Goal: Information Seeking & Learning: Learn about a topic

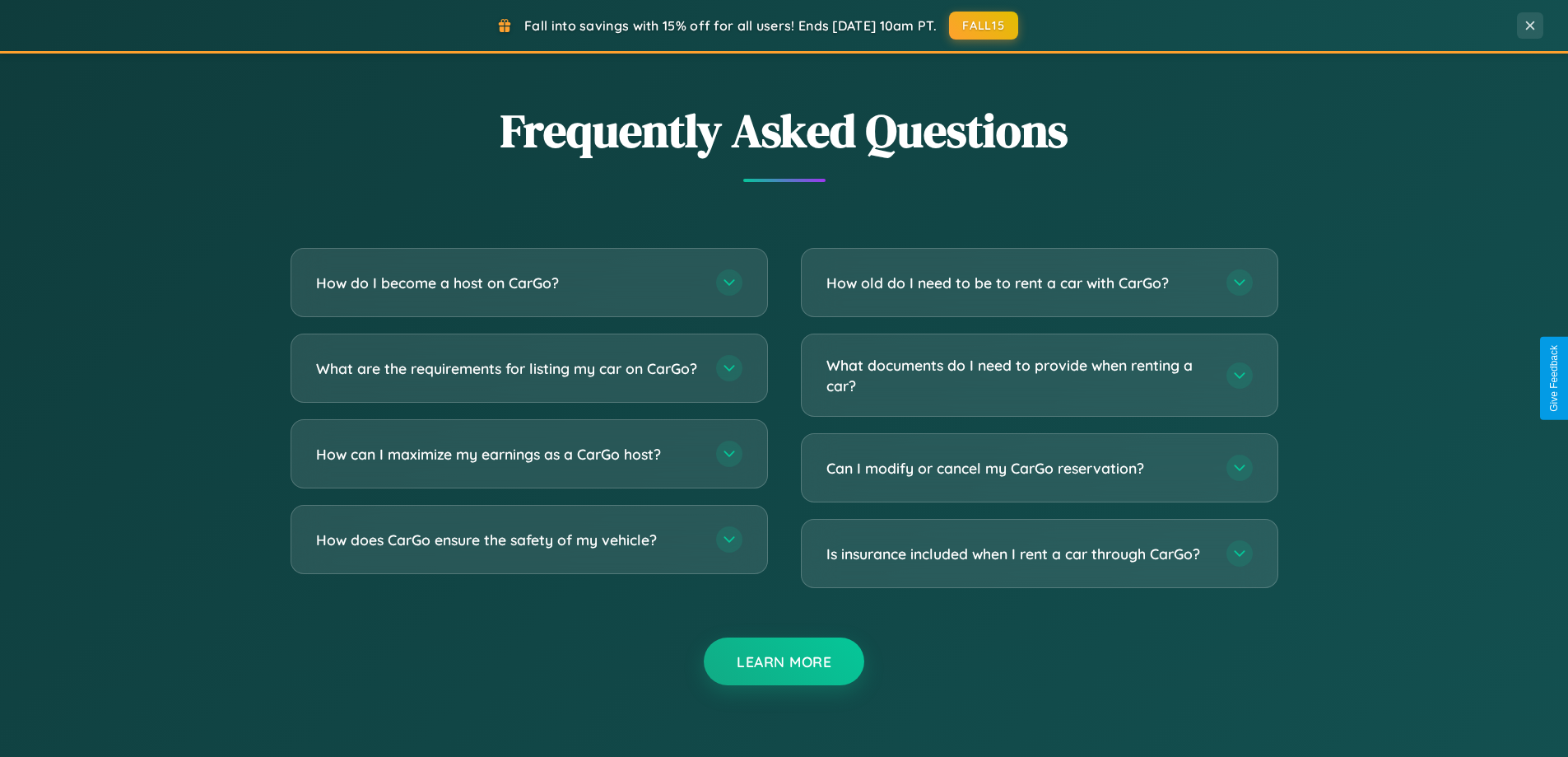
scroll to position [3169, 0]
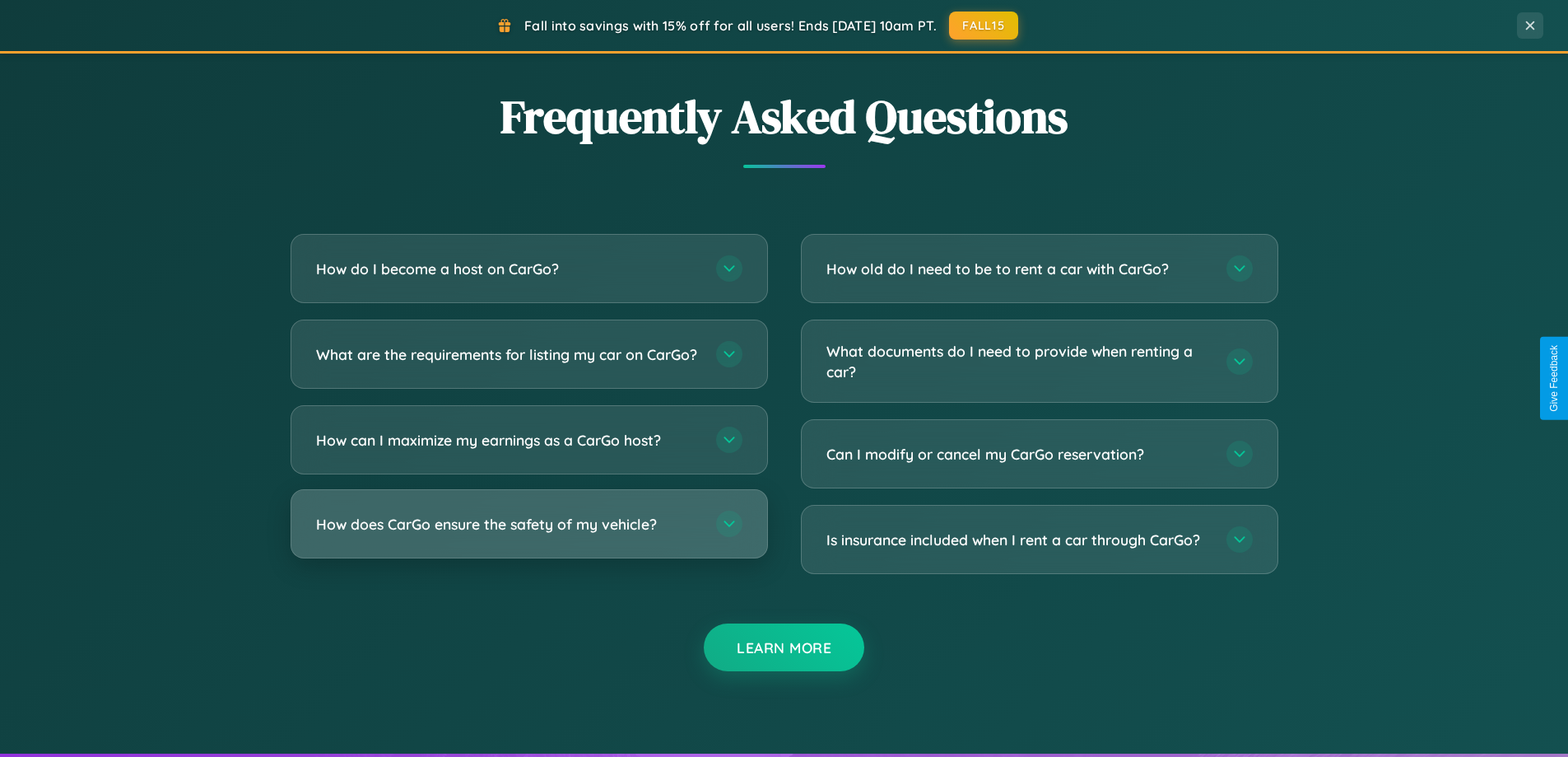
click at [528, 535] on h3 "How does CarGo ensure the safety of my vehicle?" at bounding box center [508, 524] width 384 height 21
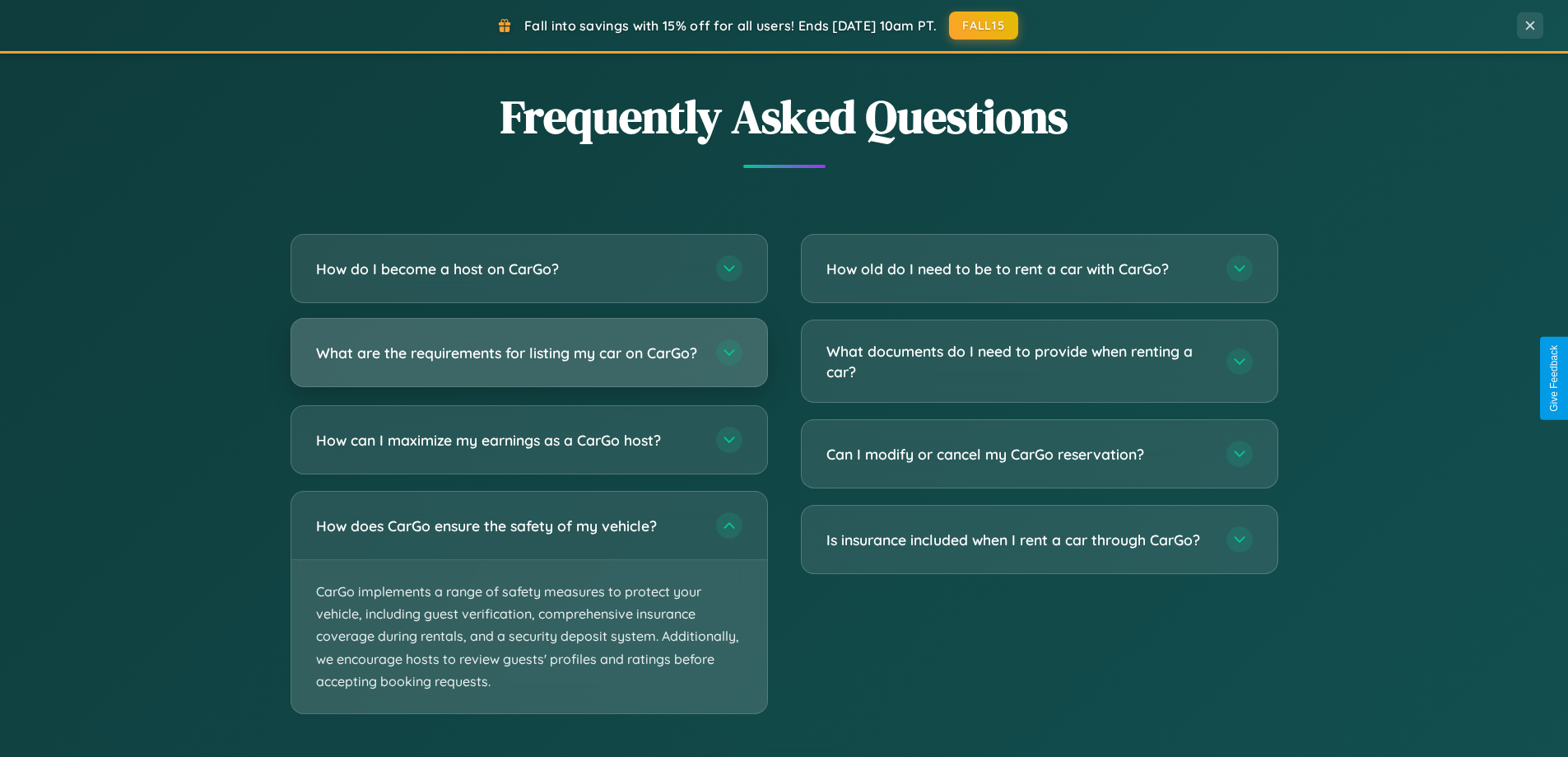
click at [528, 360] on h3 "What are the requirements for listing my car on CarGo?" at bounding box center [508, 352] width 384 height 21
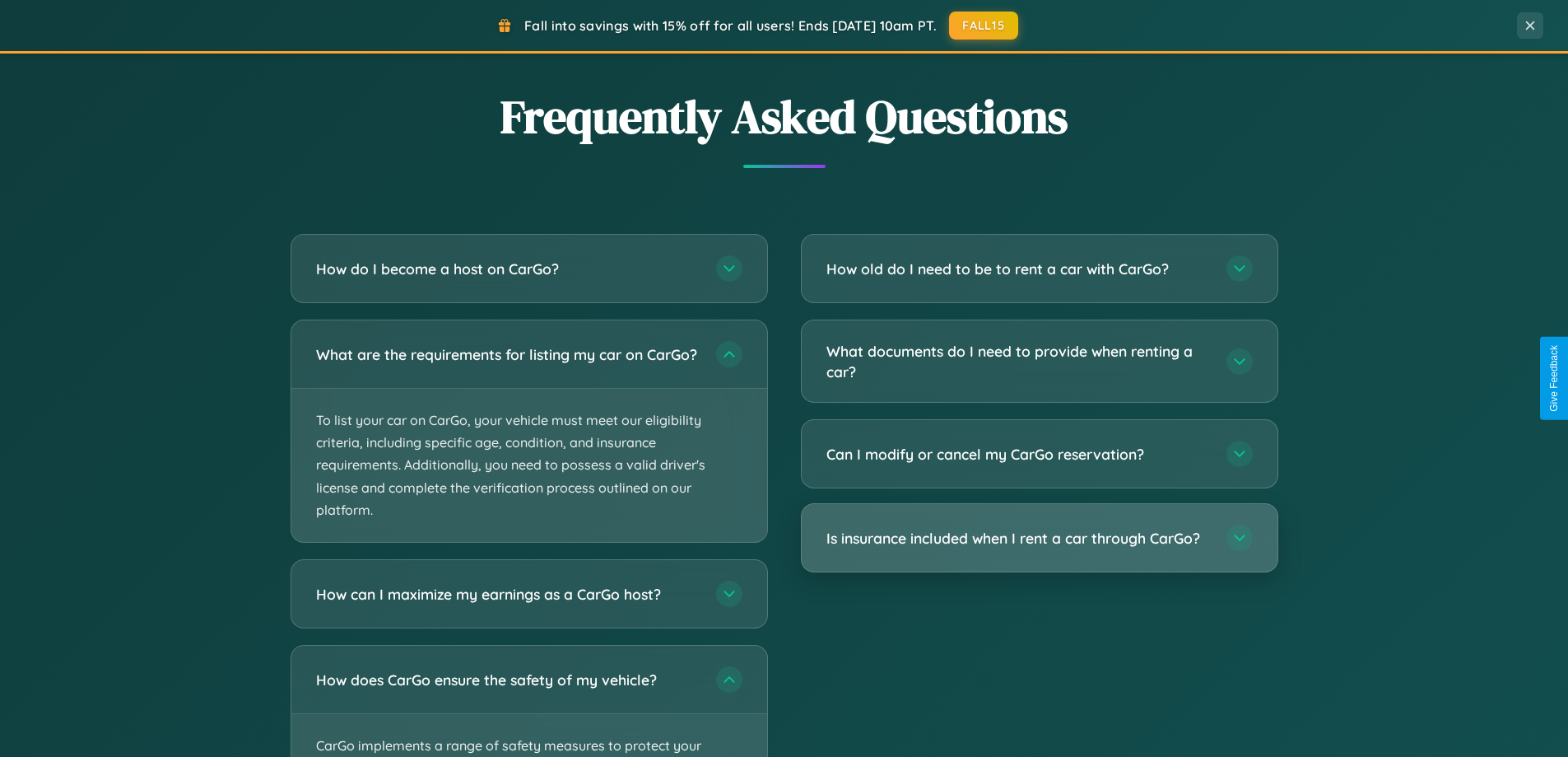
click at [1039, 538] on h3 "Is insurance included when I rent a car through CarGo?" at bounding box center [1018, 538] width 384 height 21
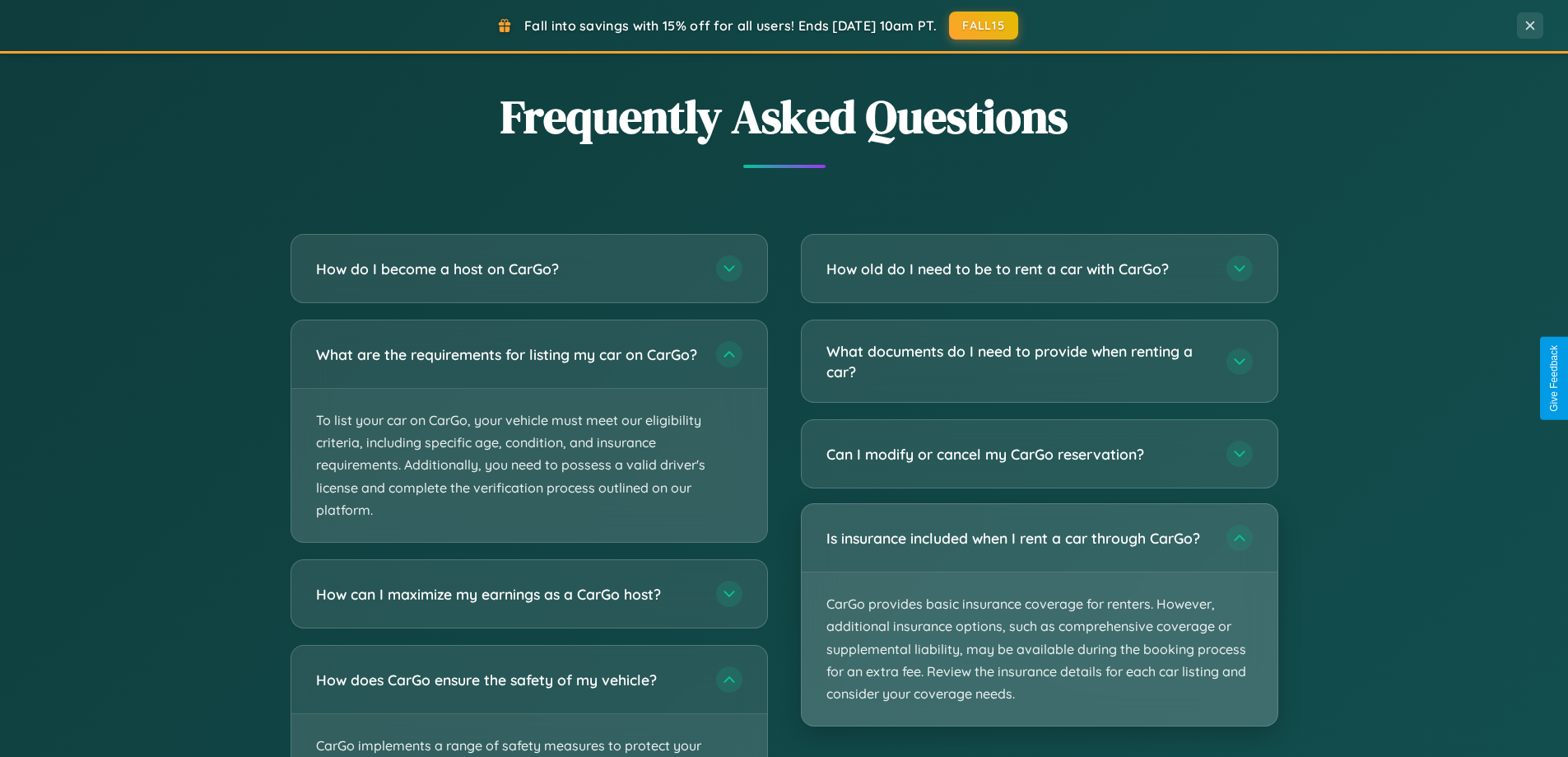
click at [1039, 614] on p "CarGo provides basic insurance coverage for renters. However, additional insura…" at bounding box center [1039, 648] width 476 height 153
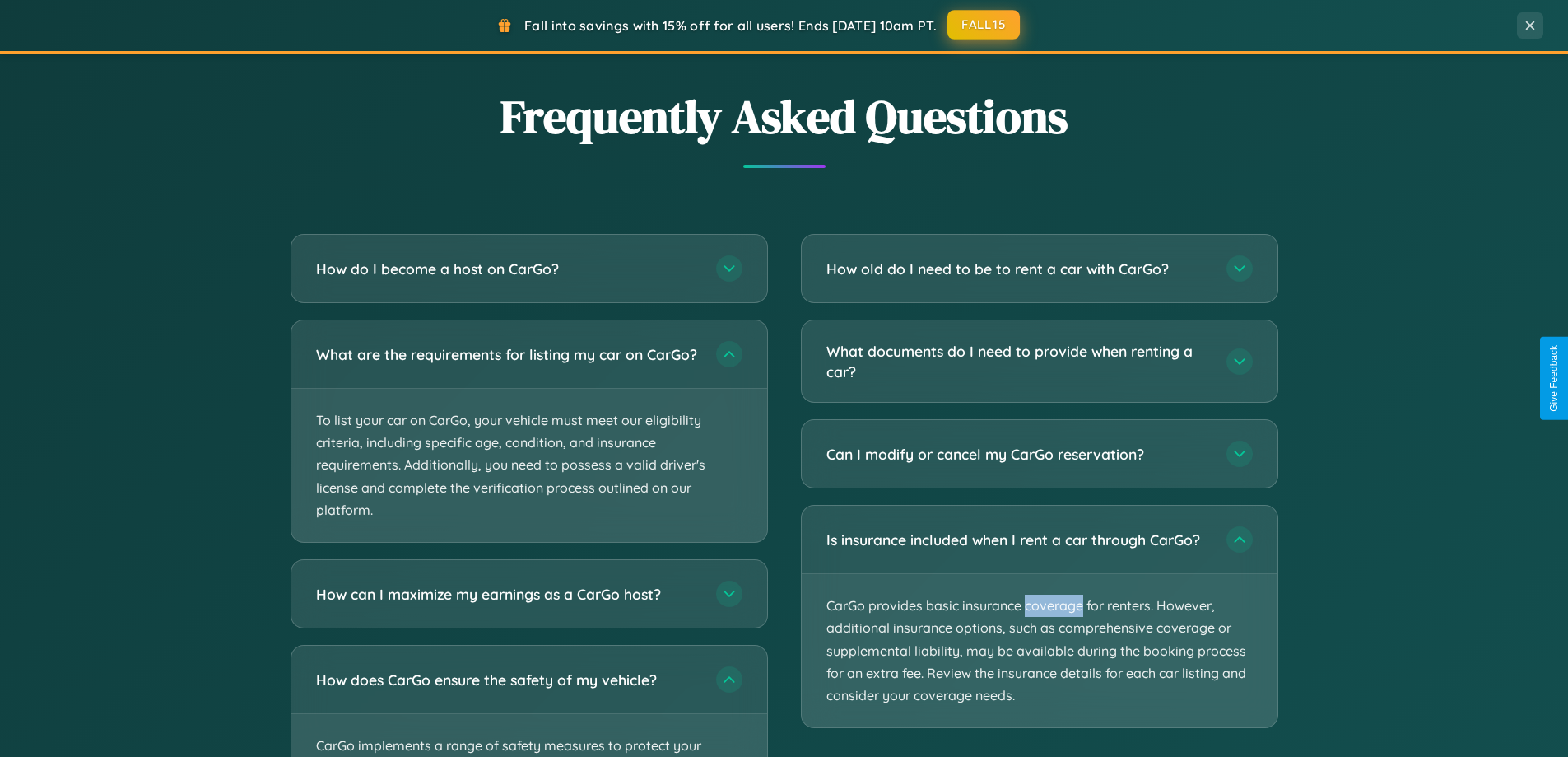
click at [984, 25] on button "FALL15" at bounding box center [983, 24] width 73 height 30
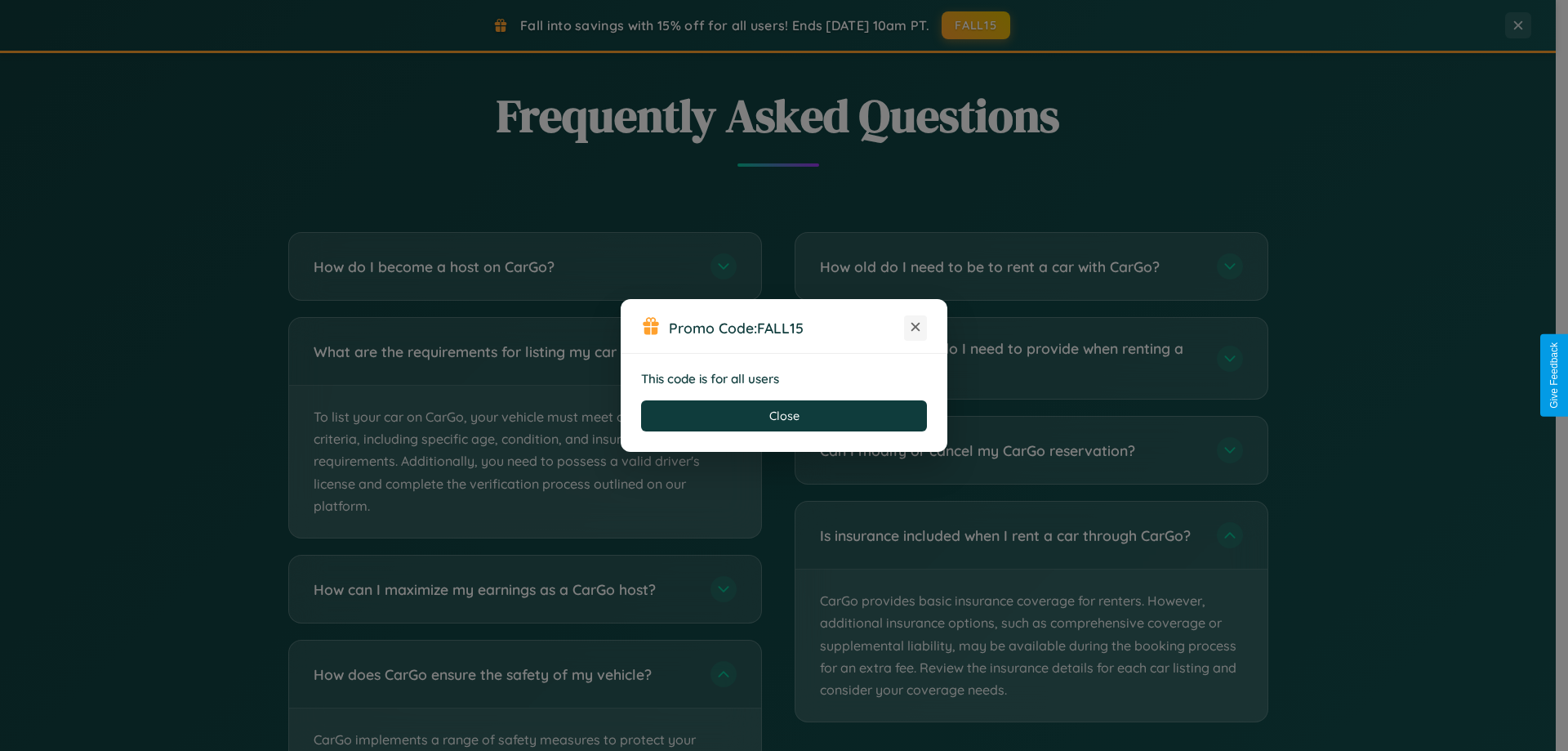
click at [915, 327] on icon at bounding box center [915, 327] width 16 height 16
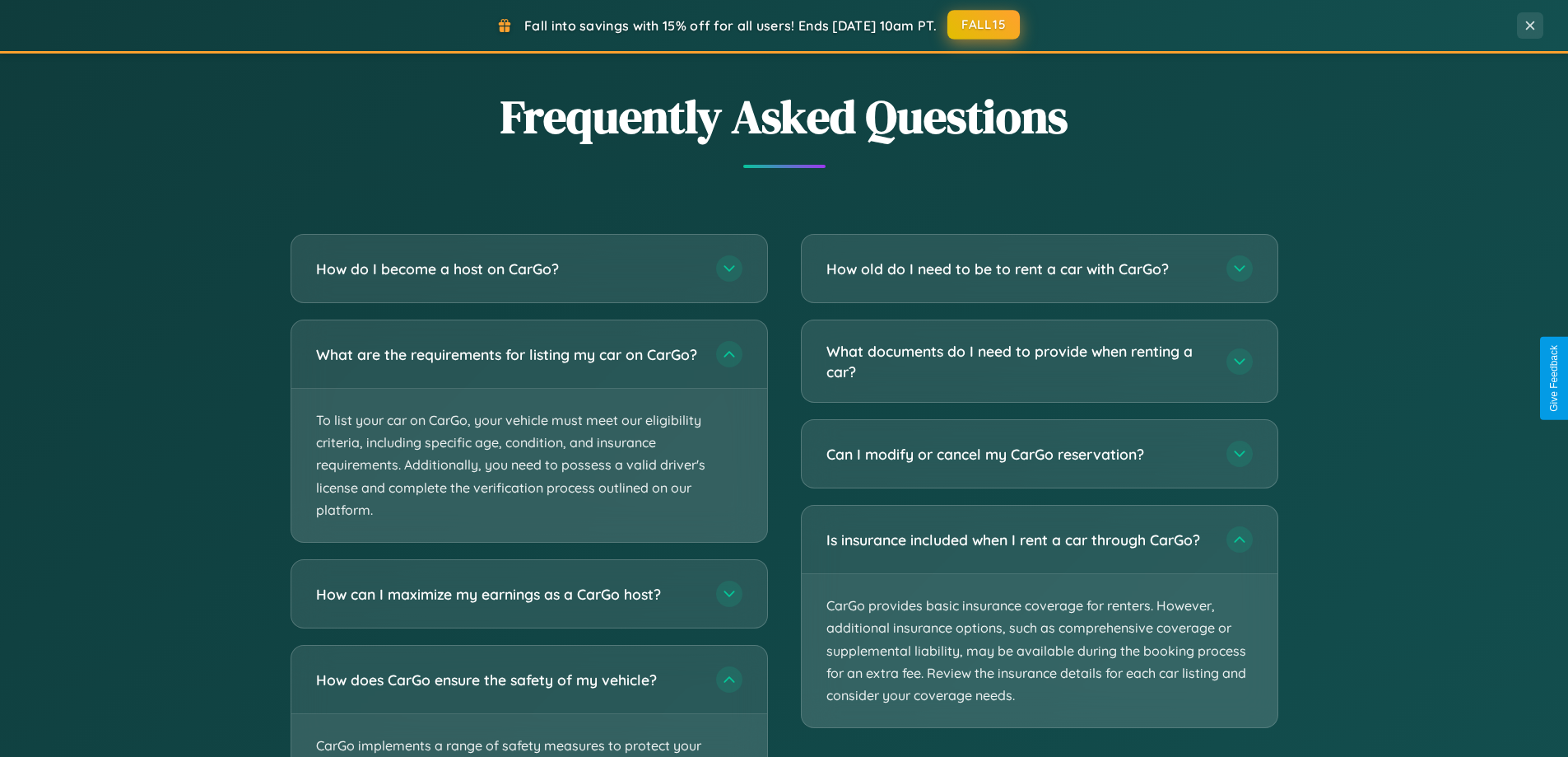
click at [984, 25] on button "FALL15" at bounding box center [983, 24] width 73 height 30
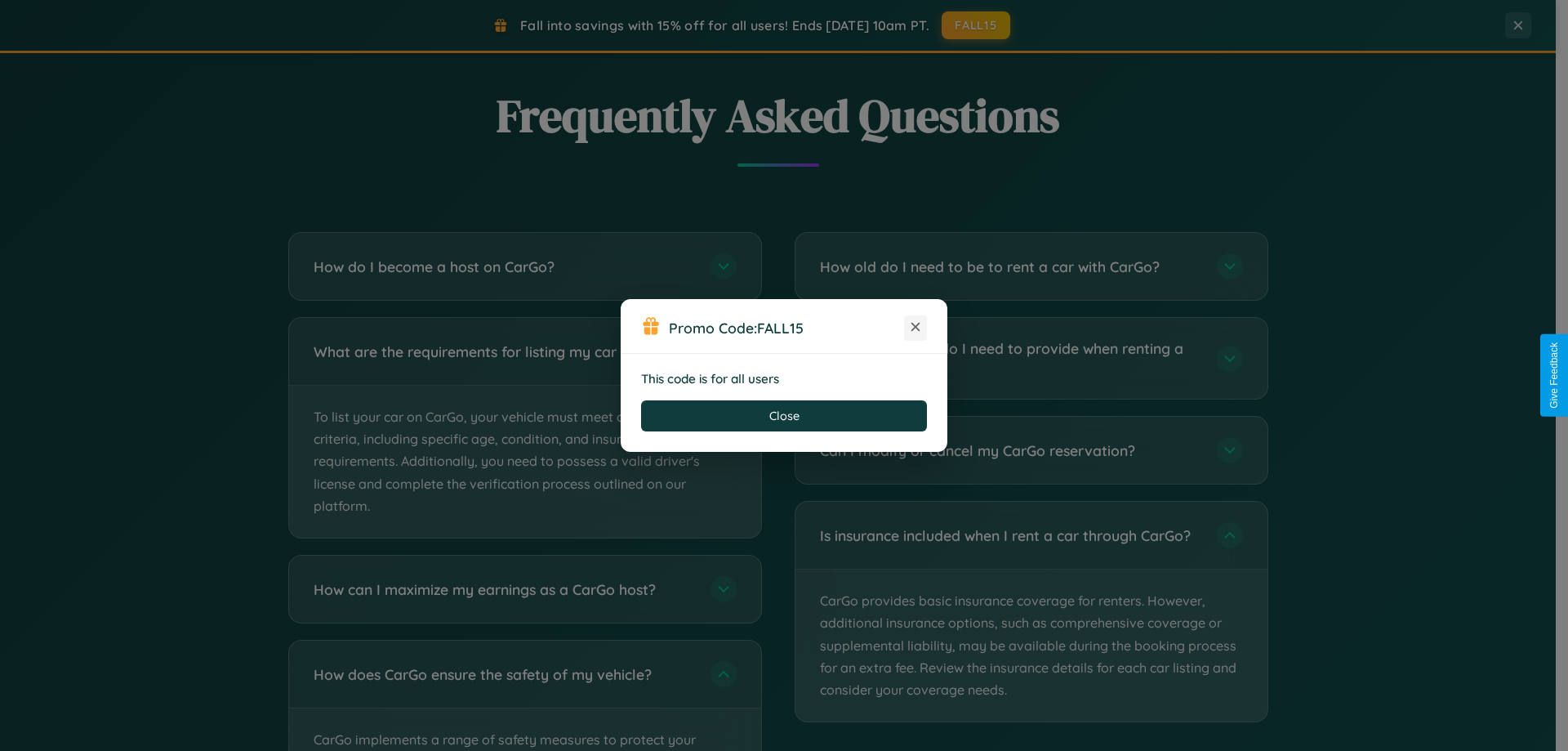
click at [915, 327] on icon at bounding box center [915, 327] width 16 height 16
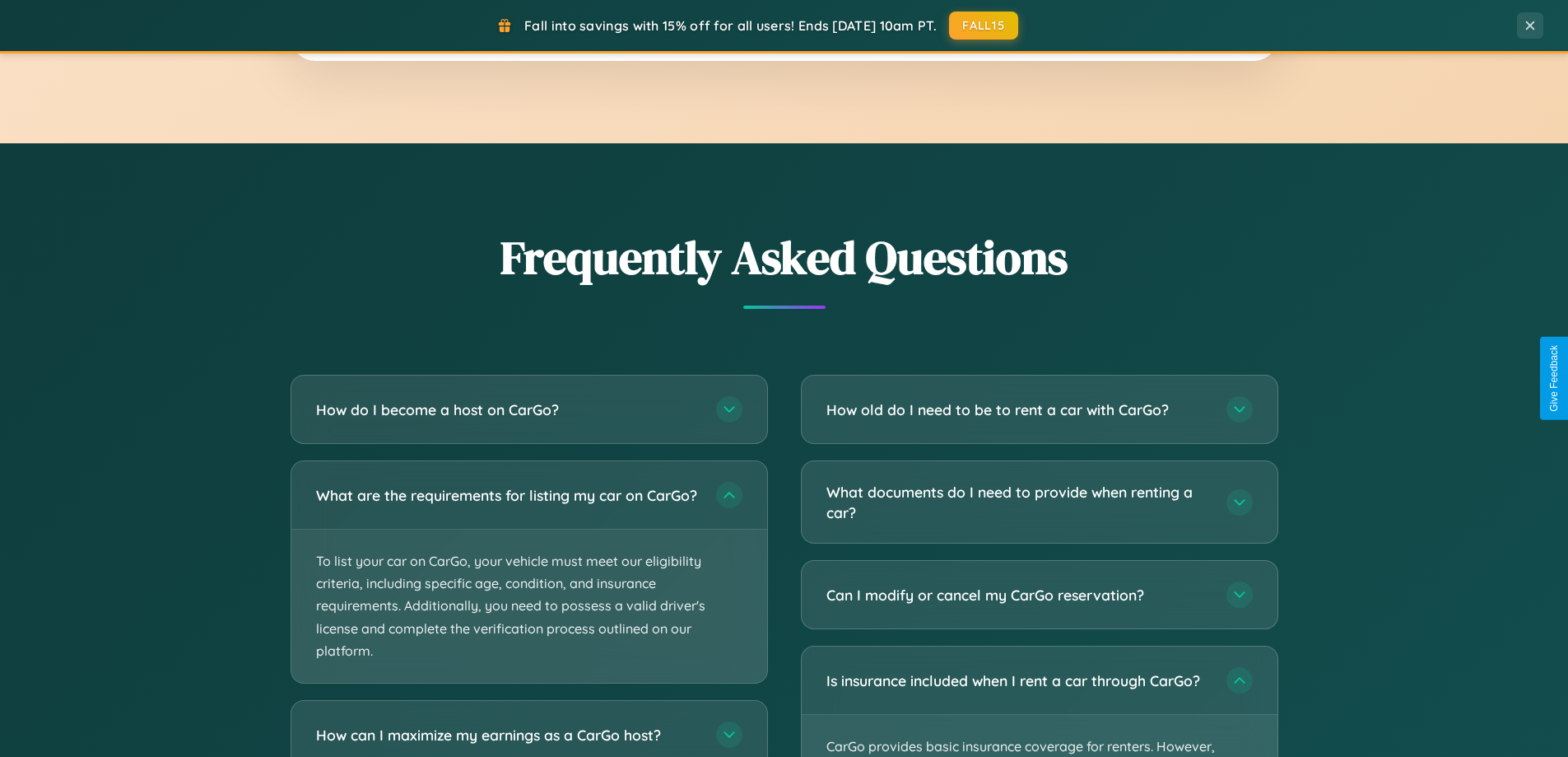
scroll to position [2998, 0]
